Goal: Information Seeking & Learning: Check status

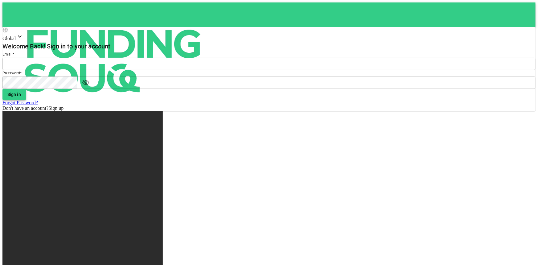
type input "Malhas07@gmail.com"
click at [26, 100] on button "Sign in" at bounding box center [13, 94] width 23 height 11
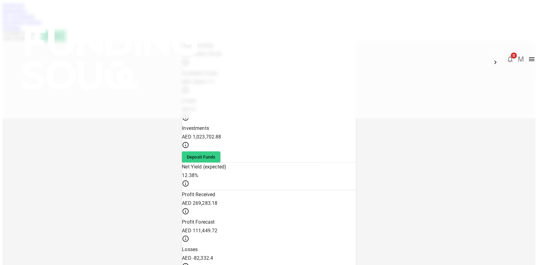
click at [27, 13] on link "Marketplace" at bounding box center [14, 10] width 25 height 5
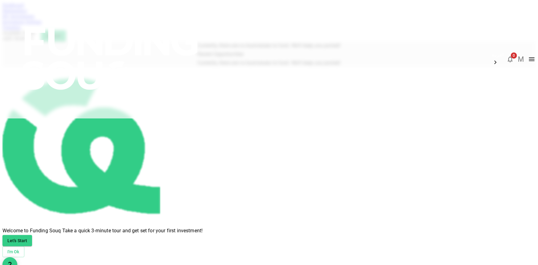
click at [113, 19] on img at bounding box center [111, 58] width 222 height 117
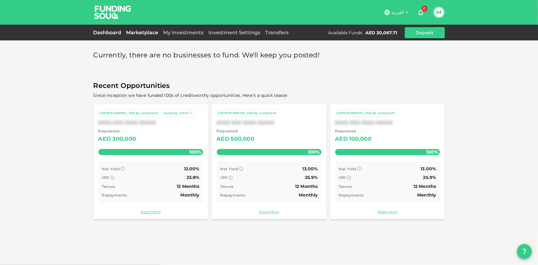
click at [108, 32] on link "Dashboard" at bounding box center [108, 33] width 31 height 6
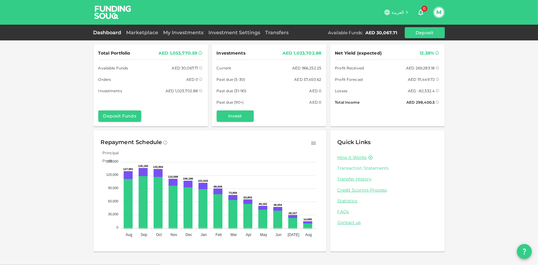
click at [356, 170] on link "Transaction Statements" at bounding box center [388, 168] width 100 height 6
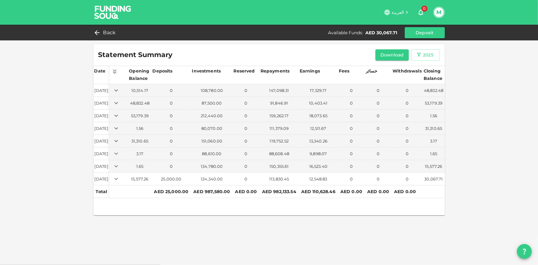
click at [120, 179] on icon "Expand" at bounding box center [116, 178] width 7 height 7
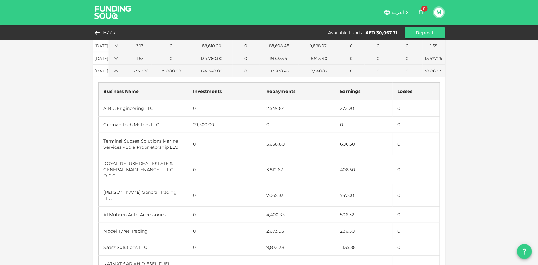
scroll to position [93, 0]
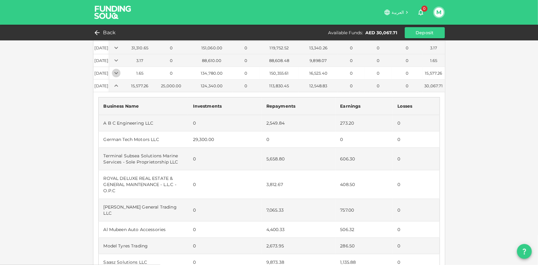
click at [120, 75] on icon "Expand" at bounding box center [116, 72] width 7 height 7
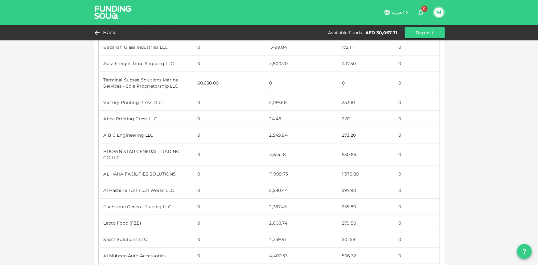
scroll to position [89, 0]
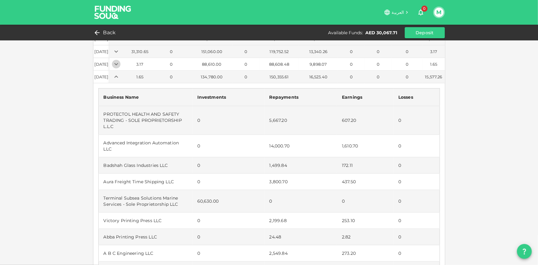
click at [120, 64] on icon "Expand" at bounding box center [116, 63] width 7 height 7
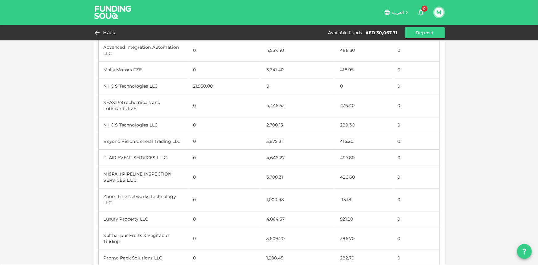
scroll to position [1822, 0]
click at [268, 94] on td "4,446.53" at bounding box center [298, 105] width 74 height 23
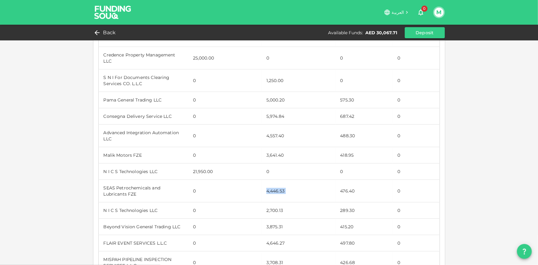
scroll to position [1737, 0]
click at [270, 125] on td "4,557.40" at bounding box center [298, 136] width 74 height 23
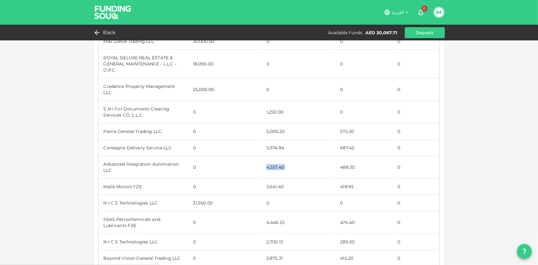
scroll to position [1703, 0]
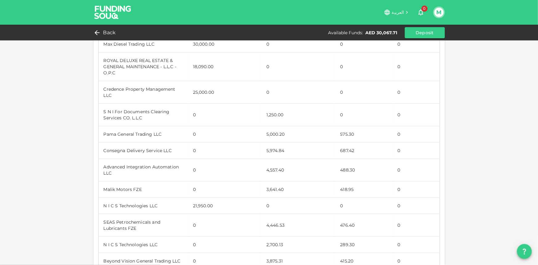
click at [269, 142] on td "5,974.84" at bounding box center [298, 150] width 74 height 16
click at [273, 126] on td "5,000.20" at bounding box center [298, 134] width 74 height 16
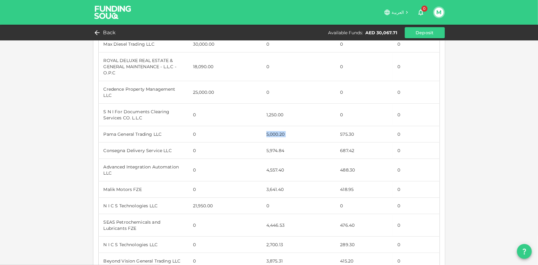
click at [273, 126] on td "5,000.20" at bounding box center [298, 134] width 74 height 16
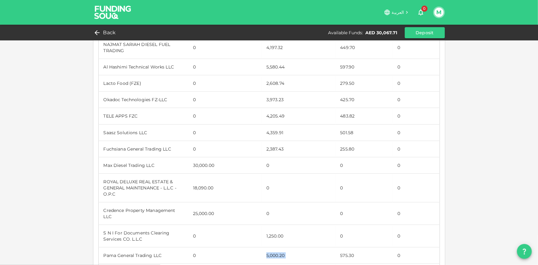
scroll to position [1581, 0]
click at [265, 141] on td "2,387.43" at bounding box center [298, 149] width 74 height 16
click at [270, 125] on td "4,359.91" at bounding box center [298, 133] width 74 height 16
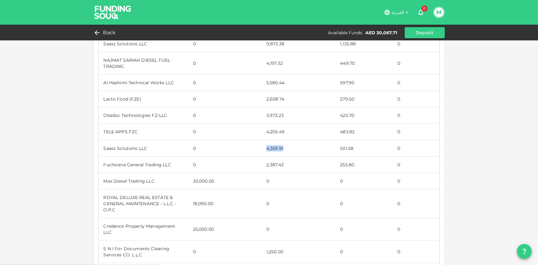
scroll to position [1566, 0]
click at [268, 108] on td "3,973.23" at bounding box center [298, 116] width 74 height 16
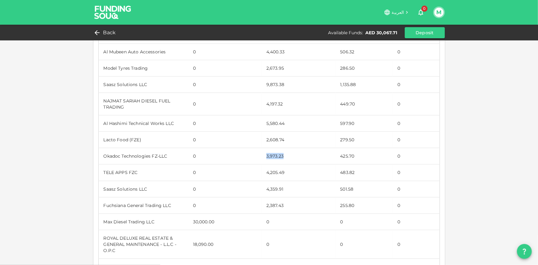
scroll to position [1513, 0]
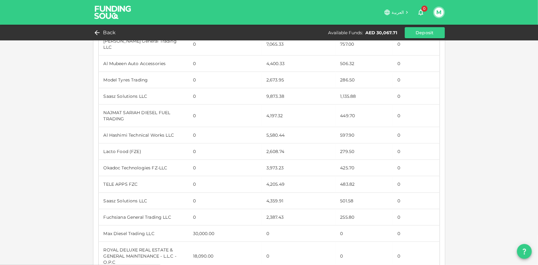
click at [272, 104] on td "4,197.32" at bounding box center [298, 115] width 74 height 23
click at [268, 88] on td "9,873.38" at bounding box center [298, 96] width 74 height 16
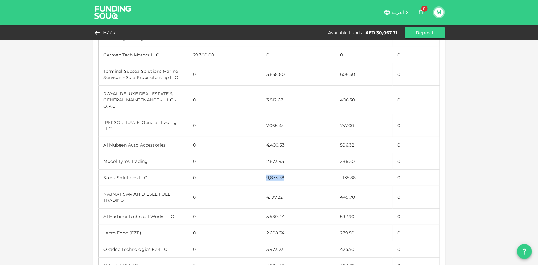
scroll to position [1432, 0]
click at [267, 86] on td "3,812.67" at bounding box center [298, 100] width 74 height 29
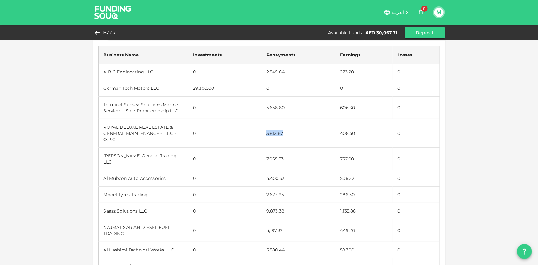
scroll to position [1398, 0]
click at [277, 97] on td "5,658.80" at bounding box center [298, 108] width 74 height 23
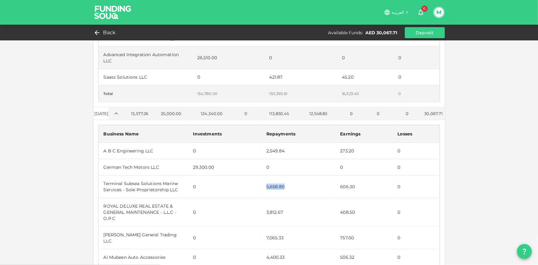
scroll to position [1320, 0]
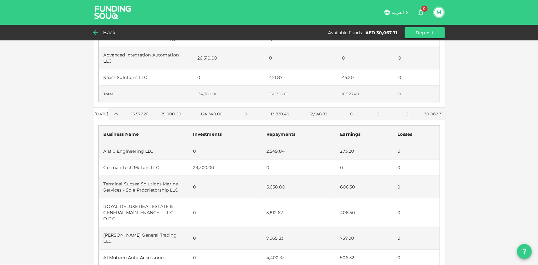
click at [105, 29] on span "Back" at bounding box center [109, 32] width 13 height 9
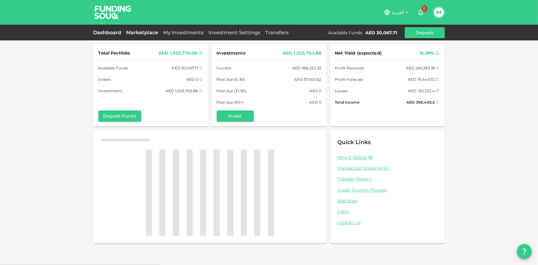
click at [145, 32] on link "Marketplace" at bounding box center [142, 33] width 37 height 6
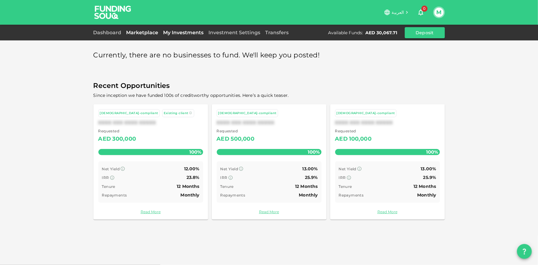
click at [178, 31] on link "My Investments" at bounding box center [183, 33] width 45 height 6
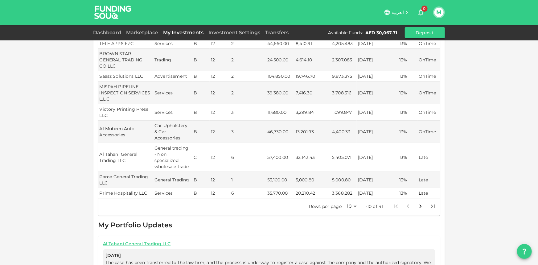
scroll to position [119, 0]
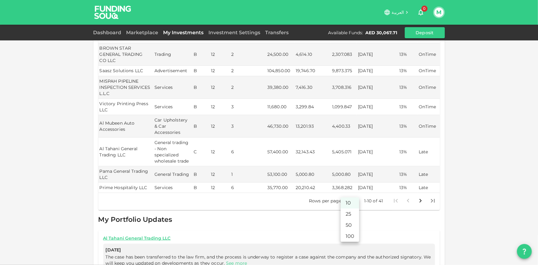
click at [346, 192] on body "العربية 0 M Dashboard Marketplace My Investments Investment Settings Transfers …" at bounding box center [269, 132] width 538 height 265
click at [343, 233] on li "100" at bounding box center [350, 236] width 18 height 11
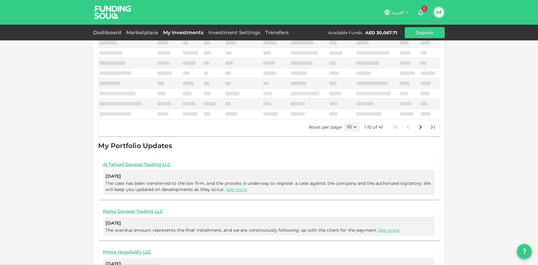
type input "100"
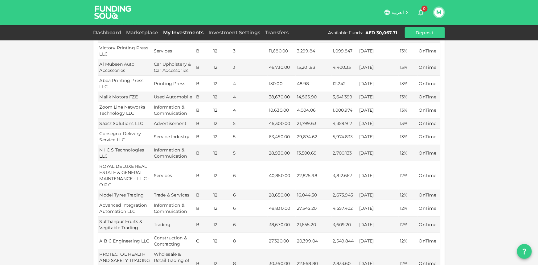
scroll to position [149, 0]
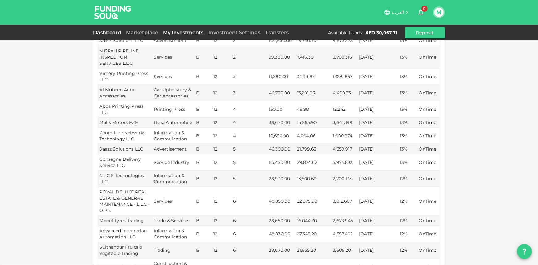
click at [119, 33] on link "Dashboard" at bounding box center [108, 33] width 31 height 6
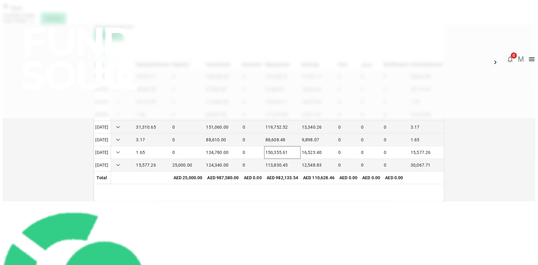
click at [281, 155] on div "150,355.61" at bounding box center [282, 152] width 34 height 6
